Goal: Register for event/course

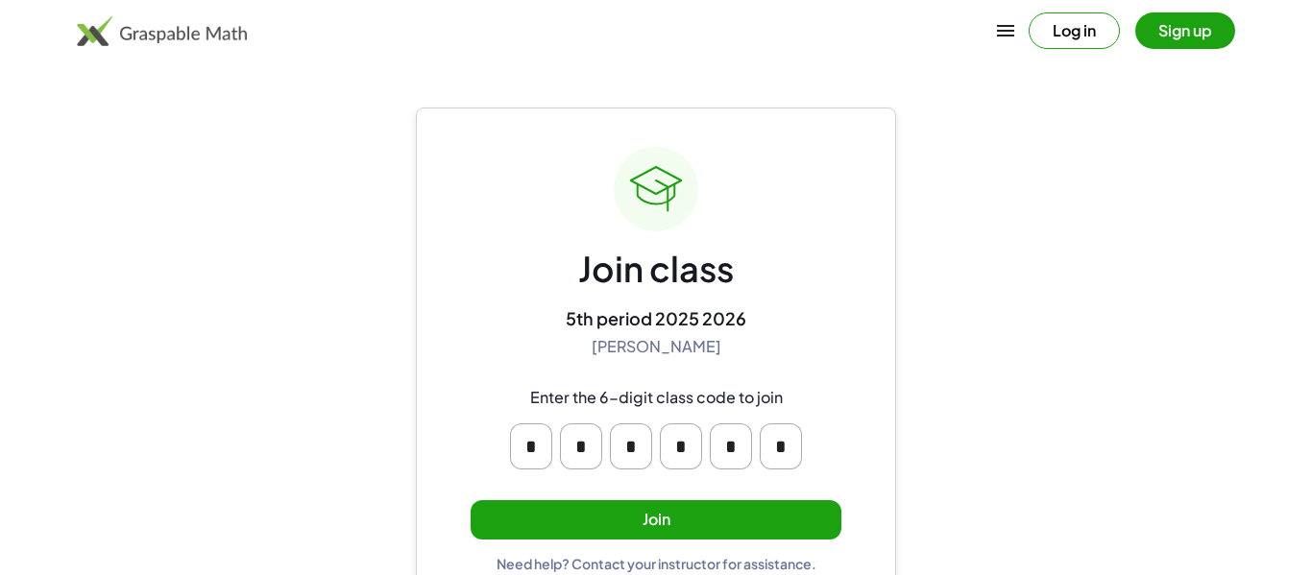
click at [645, 519] on button "Join" at bounding box center [656, 519] width 371 height 39
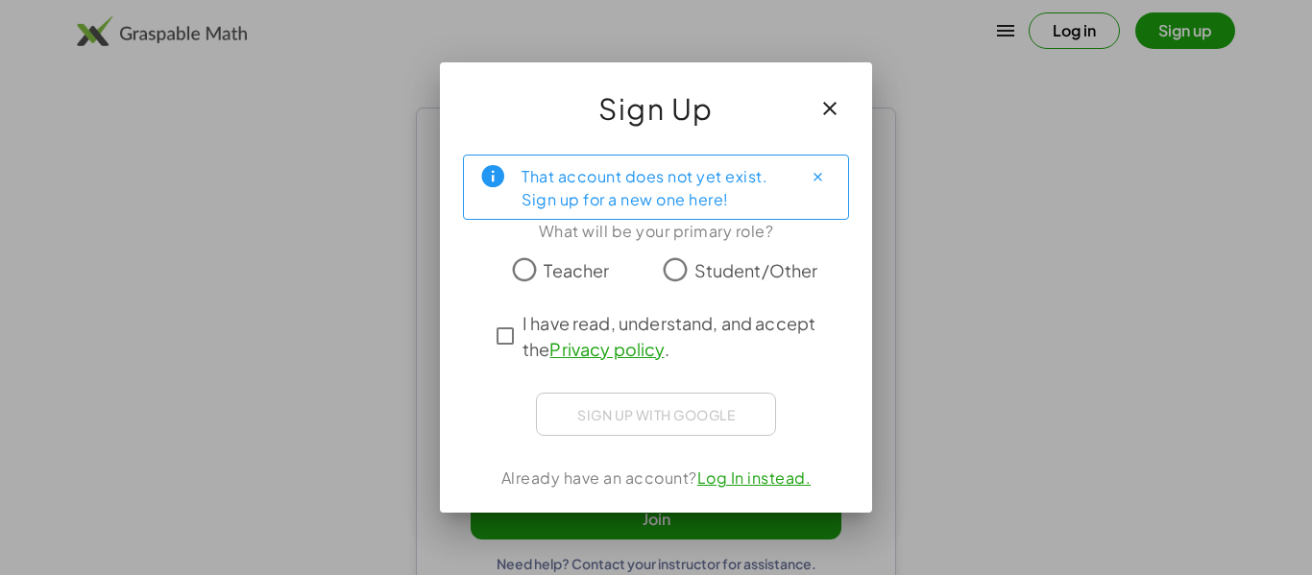
click at [682, 231] on div "What will be your primary role?" at bounding box center [656, 231] width 386 height 23
click at [822, 118] on icon "button" at bounding box center [829, 108] width 23 height 23
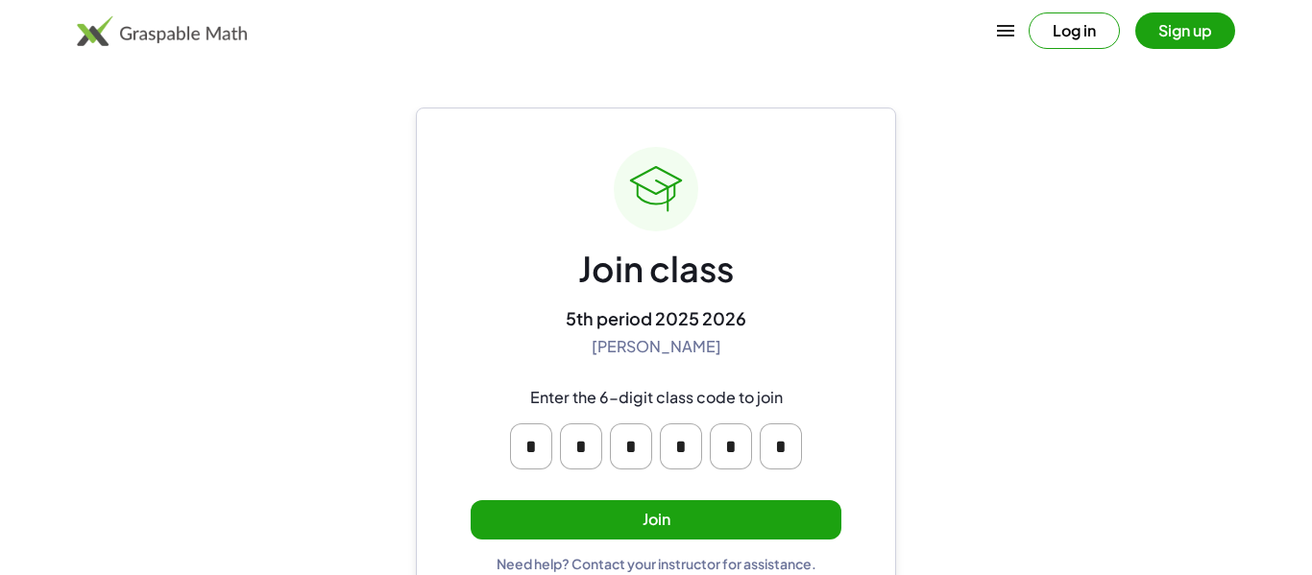
click at [544, 524] on button "Join" at bounding box center [656, 519] width 371 height 39
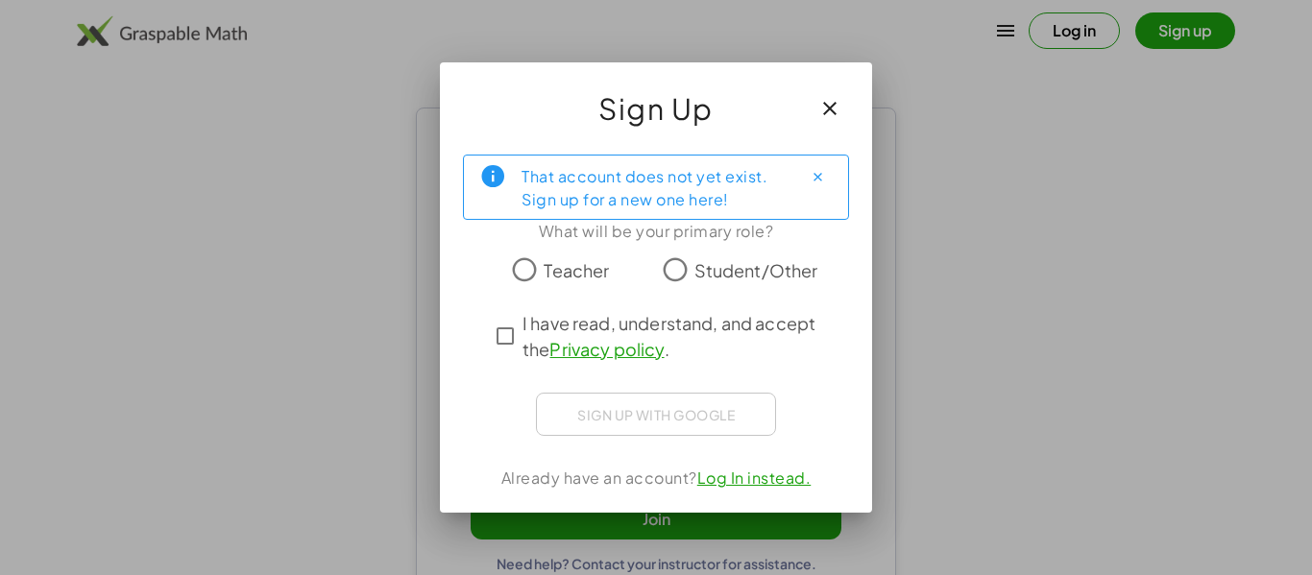
click at [970, 405] on div at bounding box center [656, 287] width 1312 height 575
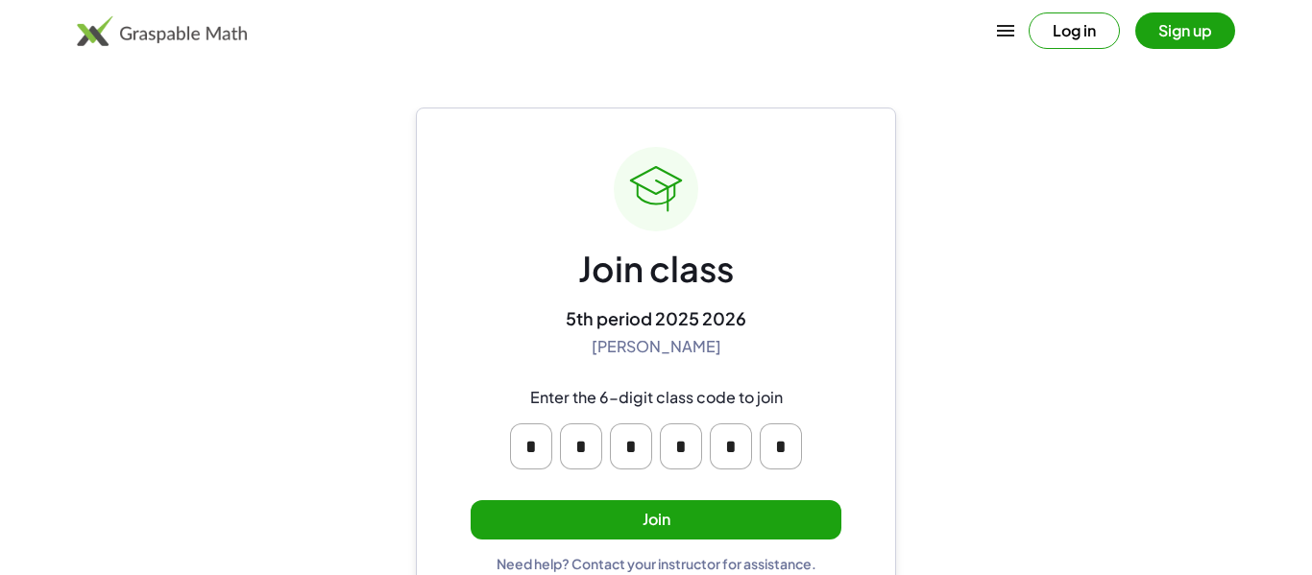
click at [644, 542] on div "Join class 5th period 2025 2026 [PERSON_NAME] Enter the 6-digit class code to j…" at bounding box center [656, 359] width 371 height 425
click at [639, 531] on button "Join" at bounding box center [656, 519] width 371 height 39
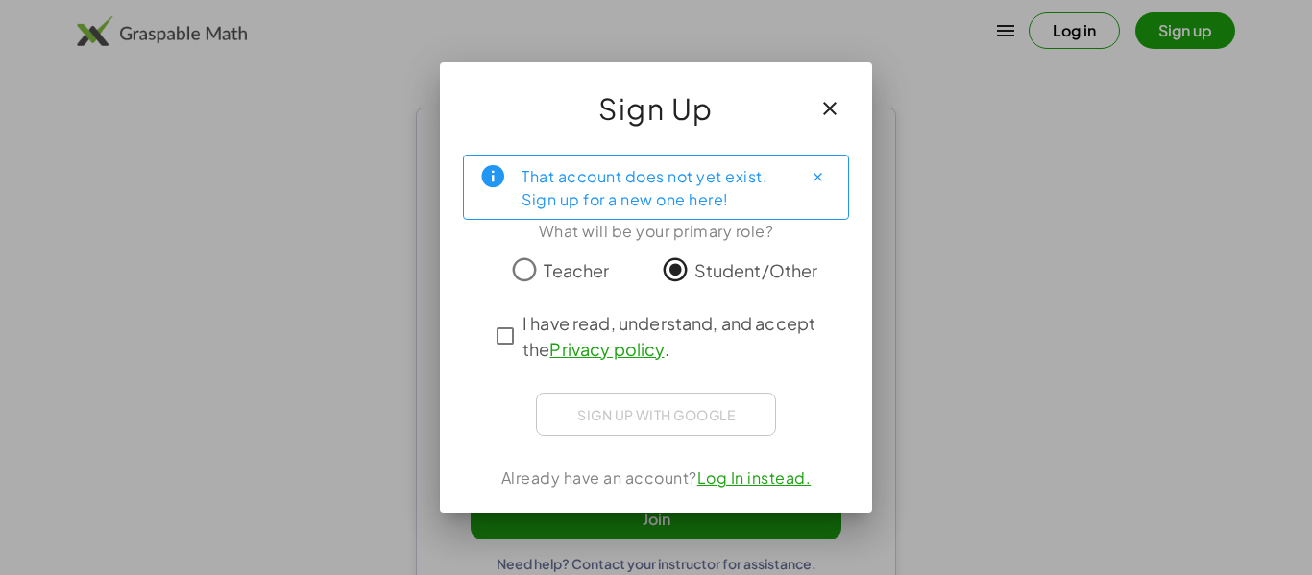
click at [525, 329] on span "I have read, understand, and accept the Privacy policy ." at bounding box center [673, 336] width 302 height 52
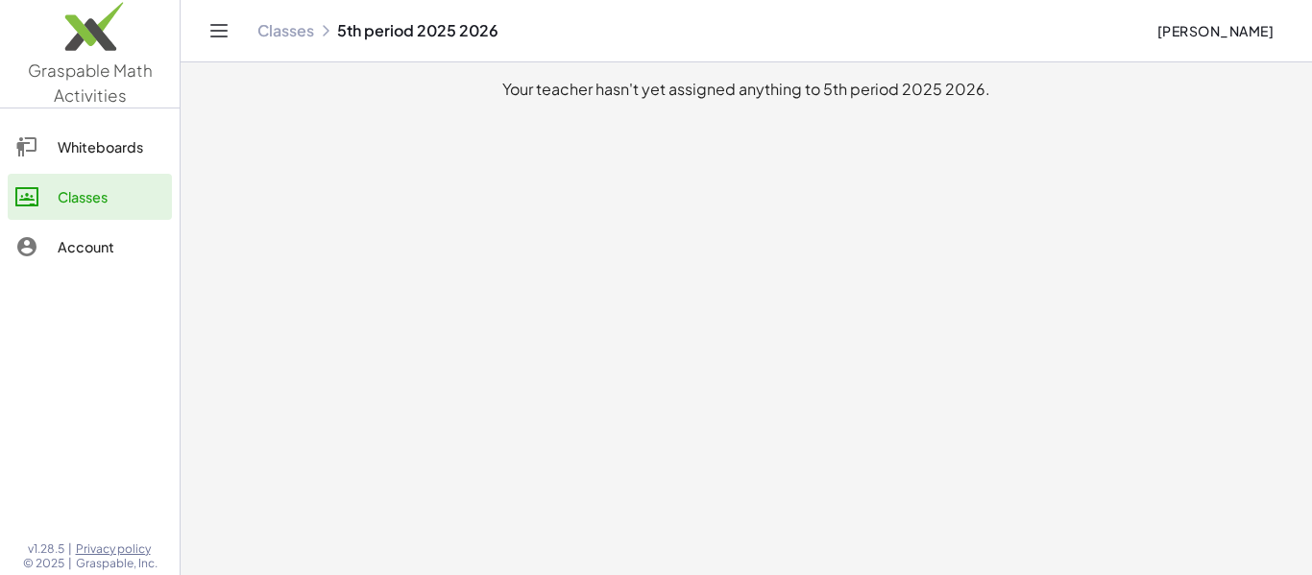
click at [24, 150] on icon at bounding box center [26, 146] width 23 height 23
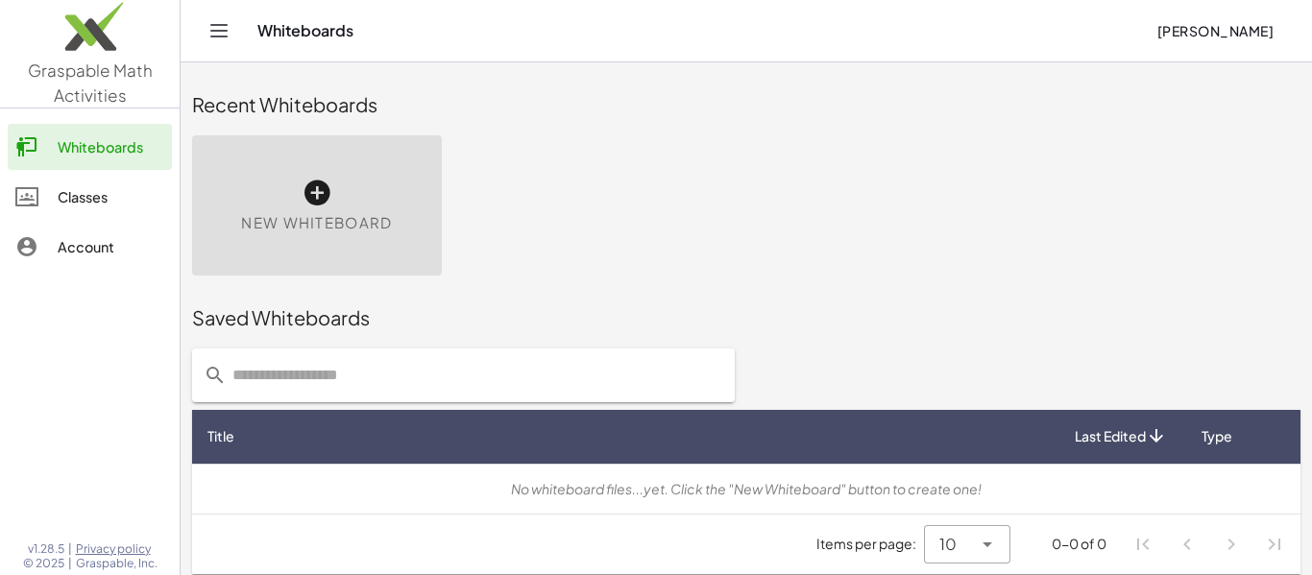
click at [33, 246] on icon at bounding box center [26, 246] width 23 height 23
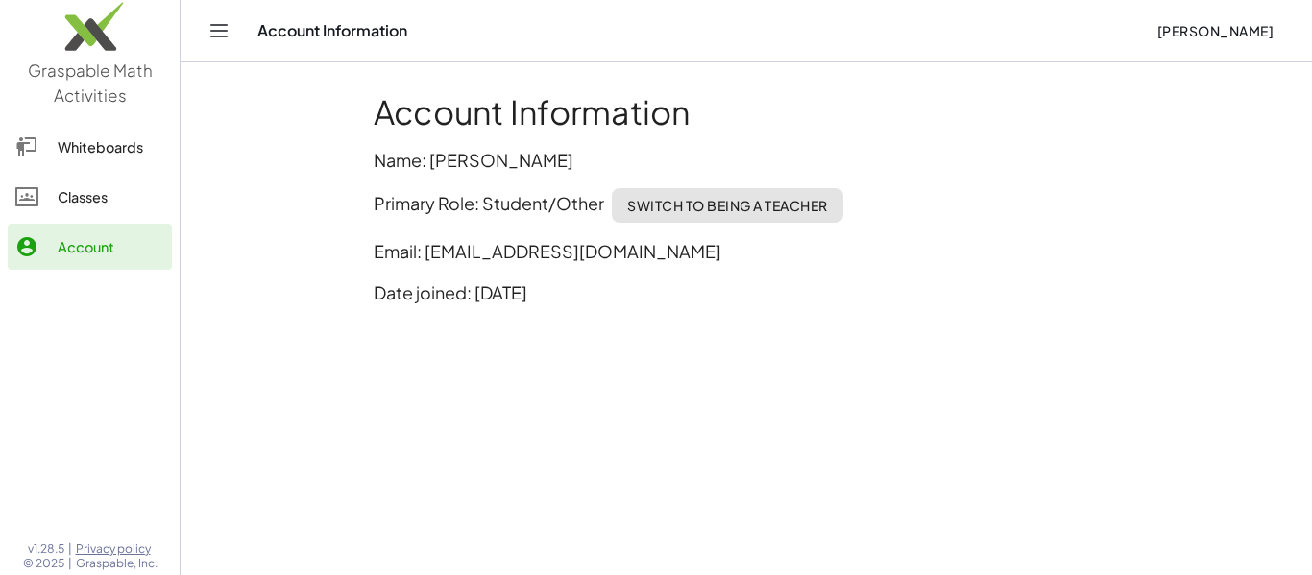
click at [13, 208] on link "Classes" at bounding box center [90, 197] width 164 height 46
